Goal: Task Accomplishment & Management: Manage account settings

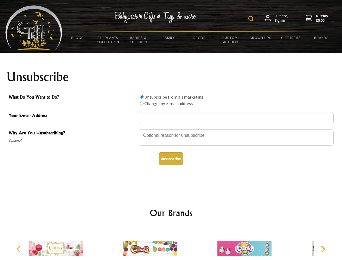
click at [252, 19] on img at bounding box center [250, 18] width 5 height 5
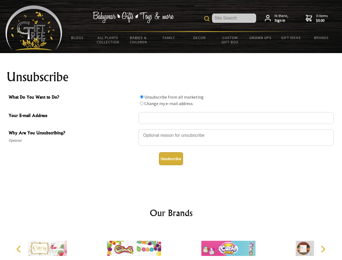
click at [171, 129] on div at bounding box center [236, 138] width 195 height 19
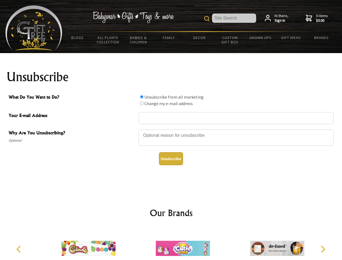
click at [142, 97] on input "What Do You Want to Do?" at bounding box center [142, 97] width 4 height 4
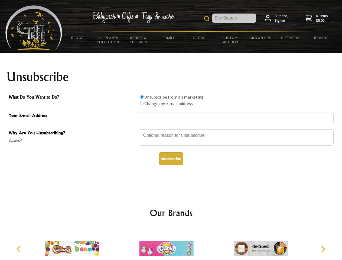
click at [142, 103] on input "What Do You Want to Do?" at bounding box center [142, 104] width 4 height 4
radio input "true"
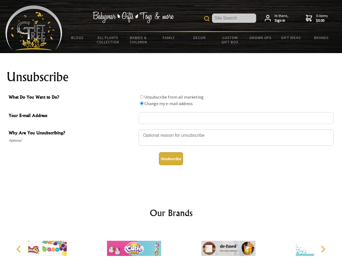
click at [171, 159] on button "Unsubscribe" at bounding box center [171, 158] width 24 height 13
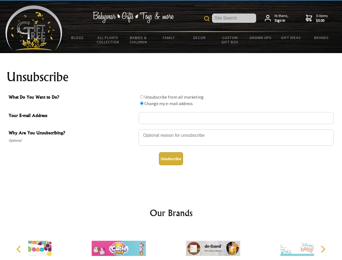
click at [19, 249] on icon "Previous" at bounding box center [19, 249] width 7 height 7
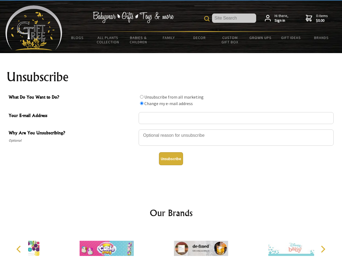
click at [323, 249] on icon "Next" at bounding box center [322, 249] width 7 height 7
